Goal: Answer question/provide support

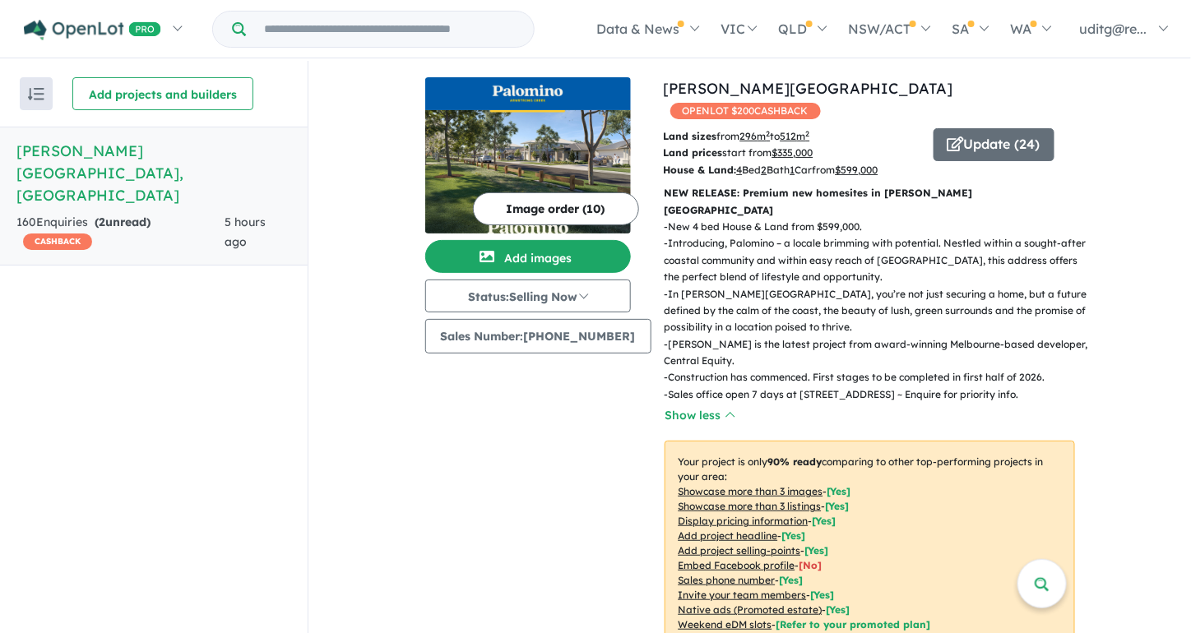
scroll to position [576, 0]
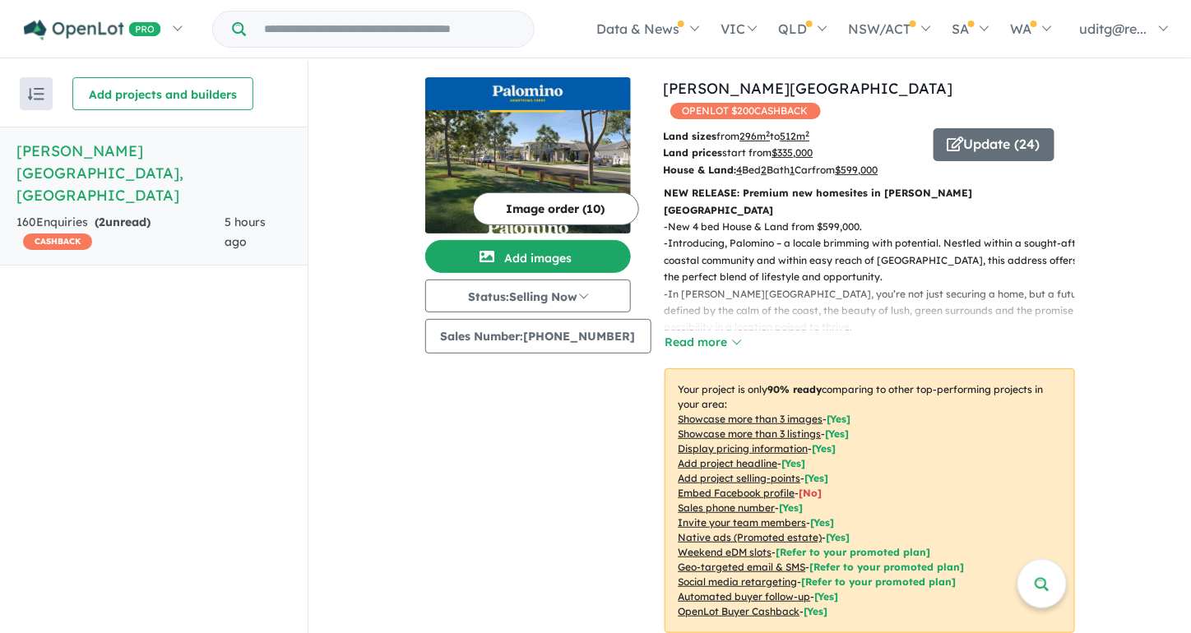
scroll to position [658, 0]
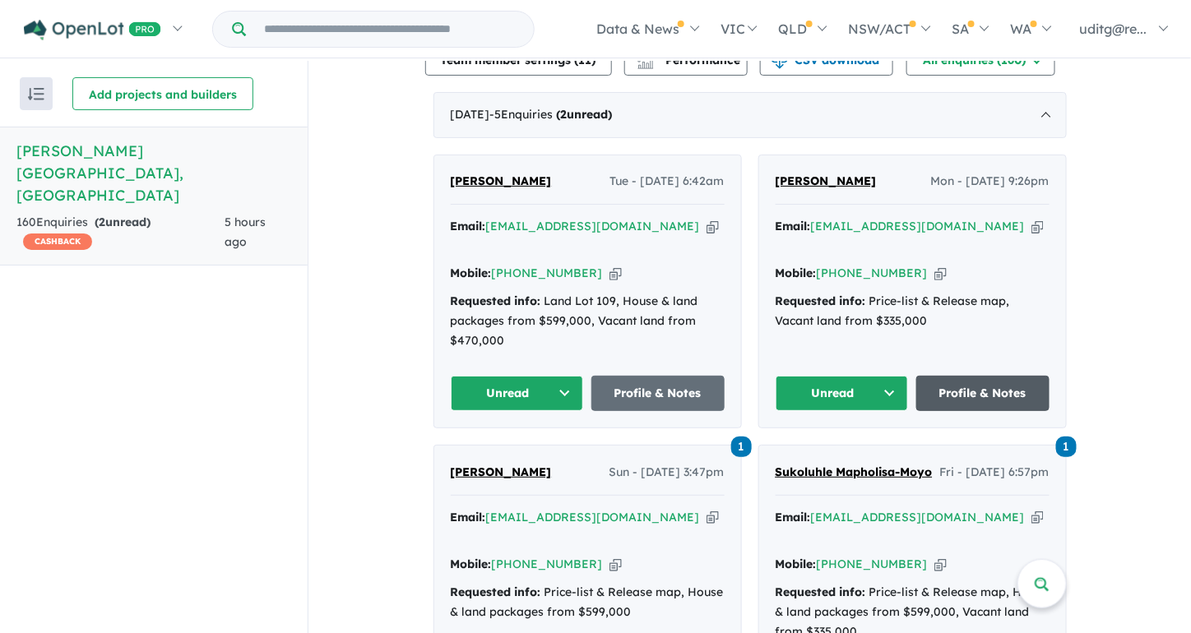
click at [966, 376] on link "Profile & Notes" at bounding box center [982, 393] width 133 height 35
click at [938, 376] on link "Profile & Notes" at bounding box center [982, 393] width 133 height 35
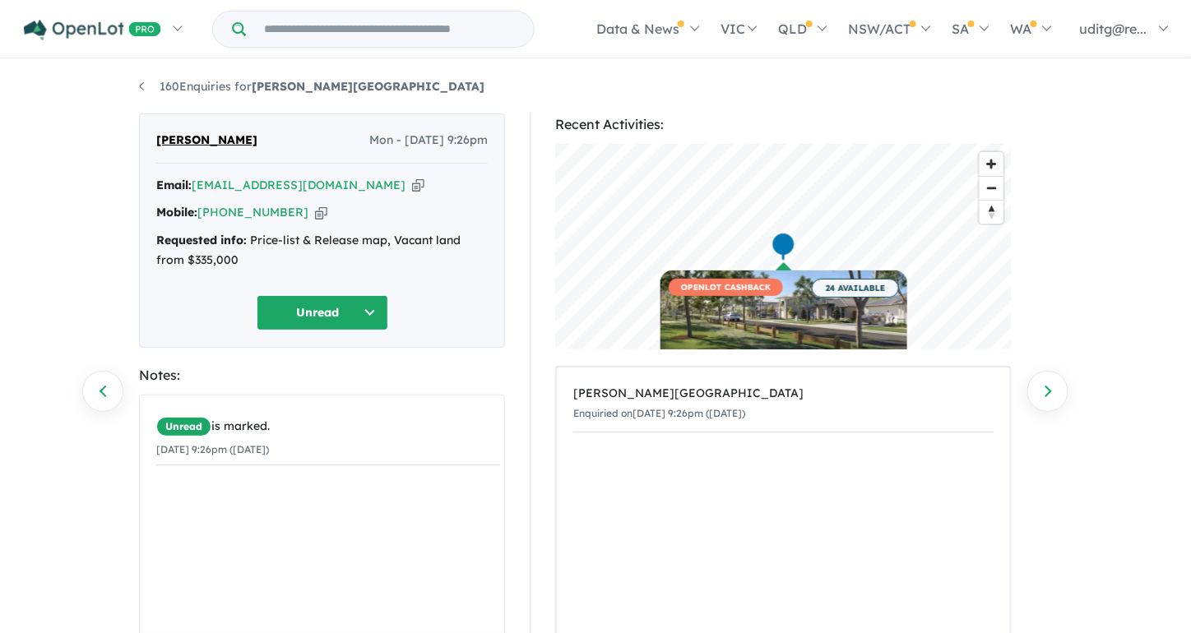
click at [381, 303] on button "Unread" at bounding box center [323, 312] width 132 height 35
click at [466, 287] on div "Ramanpreet Kaur Mon - 13/10/2025, 9:26pm Email: raman64471@gmail.com Copied! Mo…" at bounding box center [322, 231] width 366 height 234
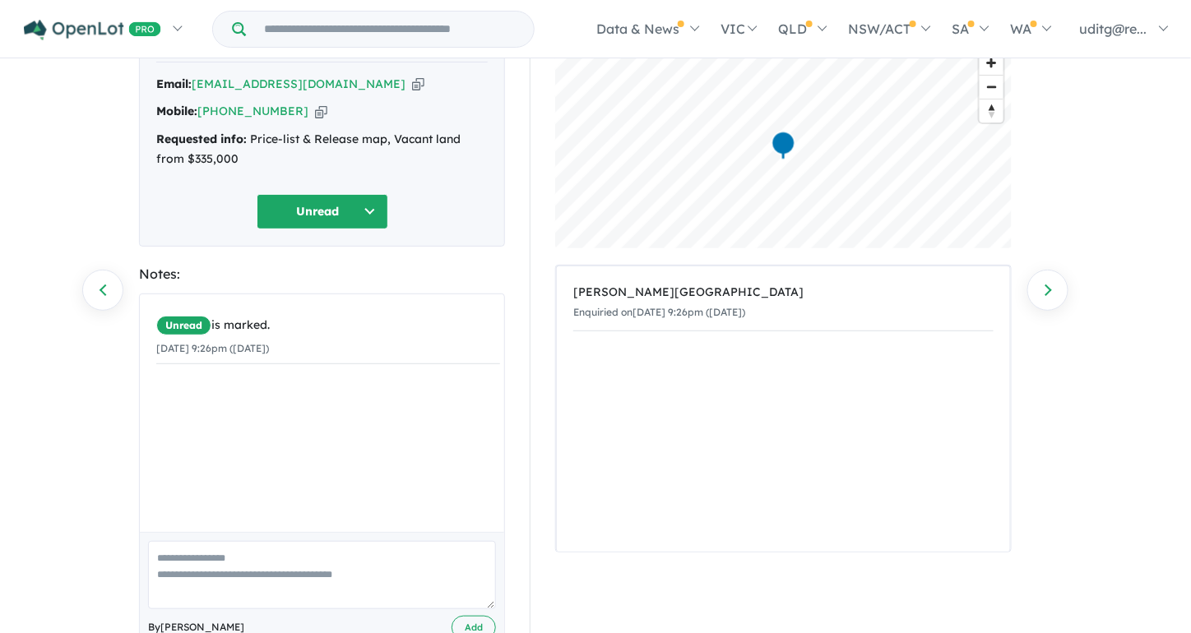
scroll to position [146, 0]
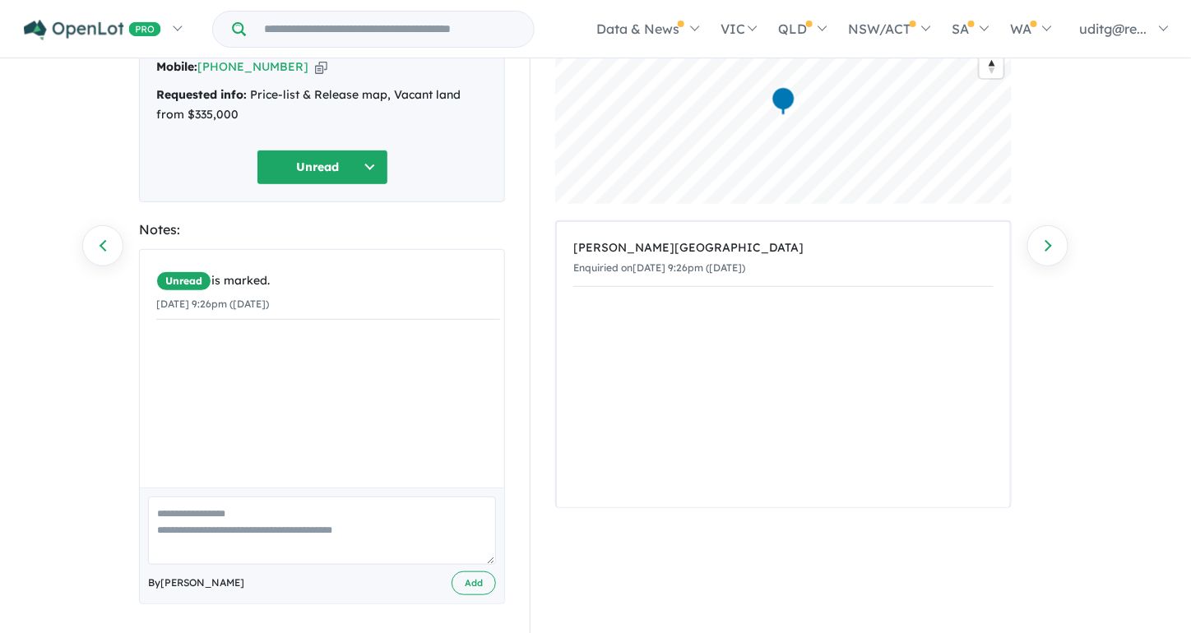
drag, startPoint x: 268, startPoint y: 533, endPoint x: 290, endPoint y: 523, distance: 24.3
click at [277, 534] on textarea at bounding box center [322, 531] width 348 height 68
drag, startPoint x: 248, startPoint y: 535, endPoint x: 204, endPoint y: 531, distance: 43.8
click at [204, 531] on textarea "**********" at bounding box center [322, 531] width 348 height 68
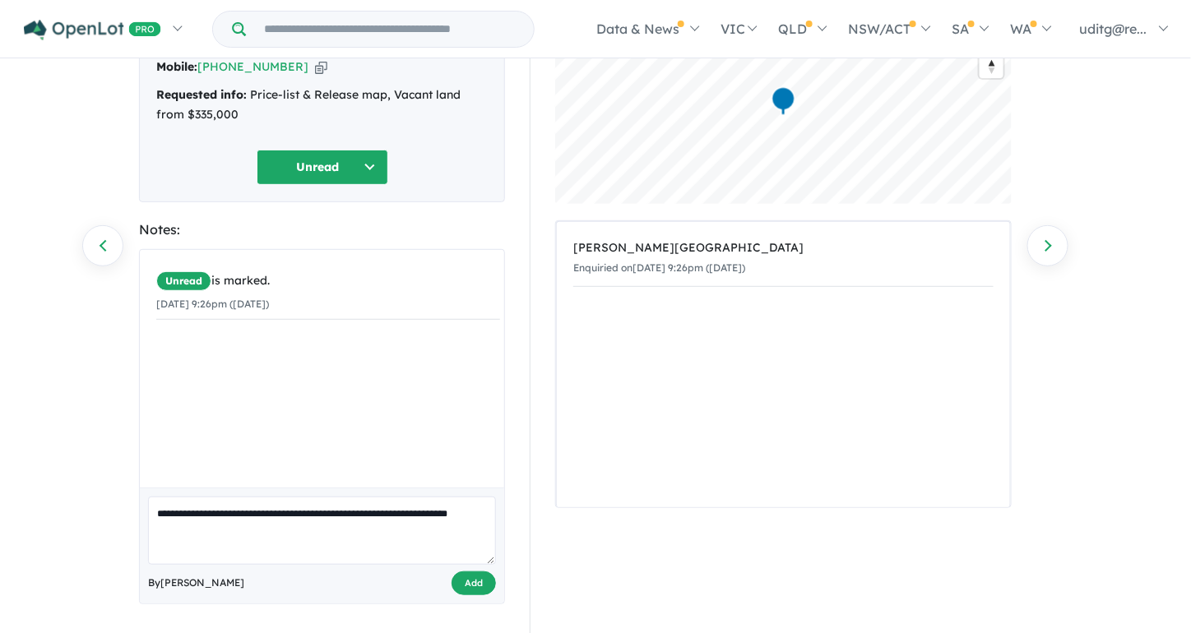
type textarea "**********"
click at [471, 584] on button "Add" at bounding box center [474, 584] width 44 height 24
